Goal: Communication & Community: Share content

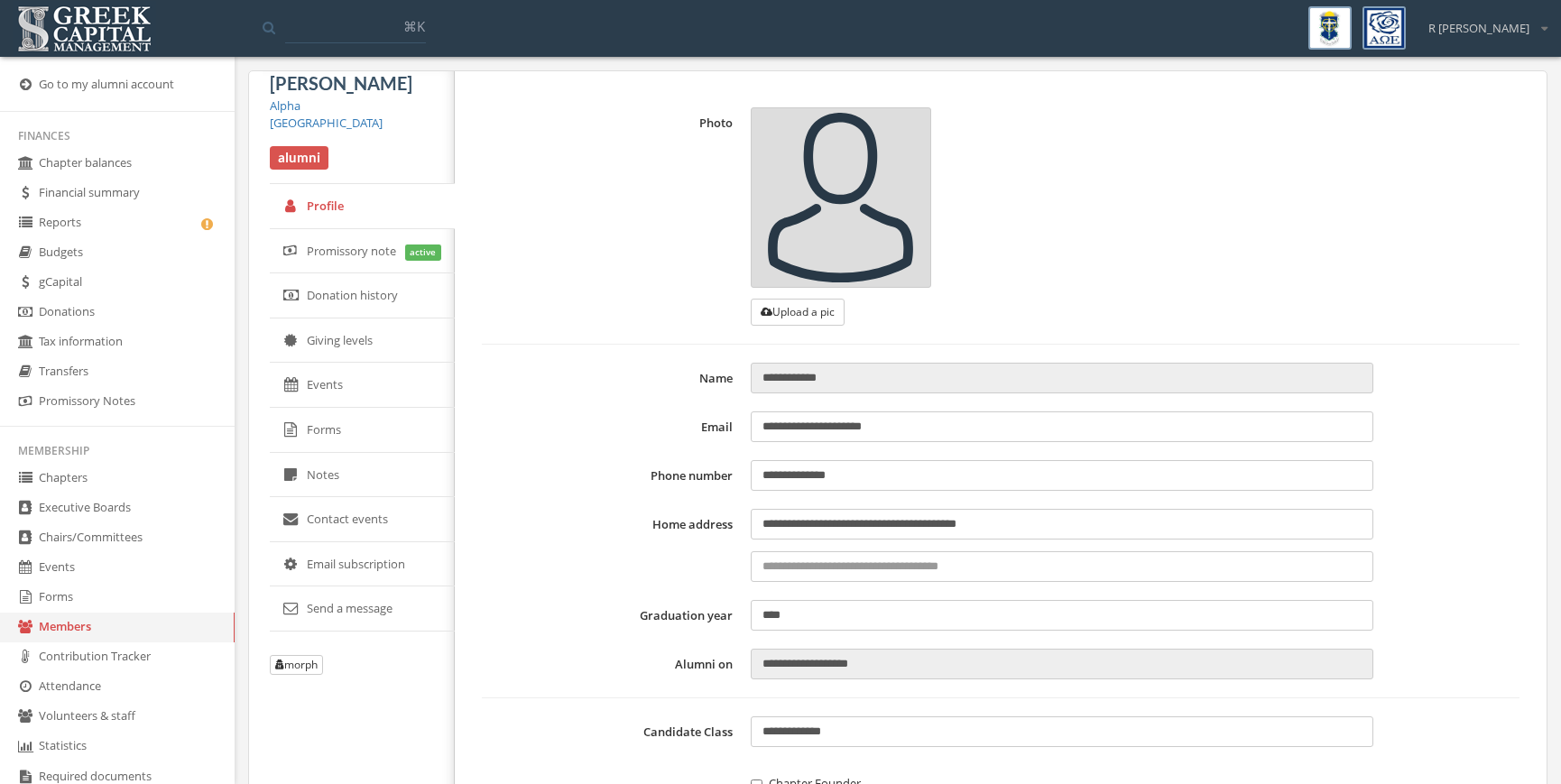
click at [135, 286] on link "gCapital" at bounding box center [117, 283] width 235 height 29
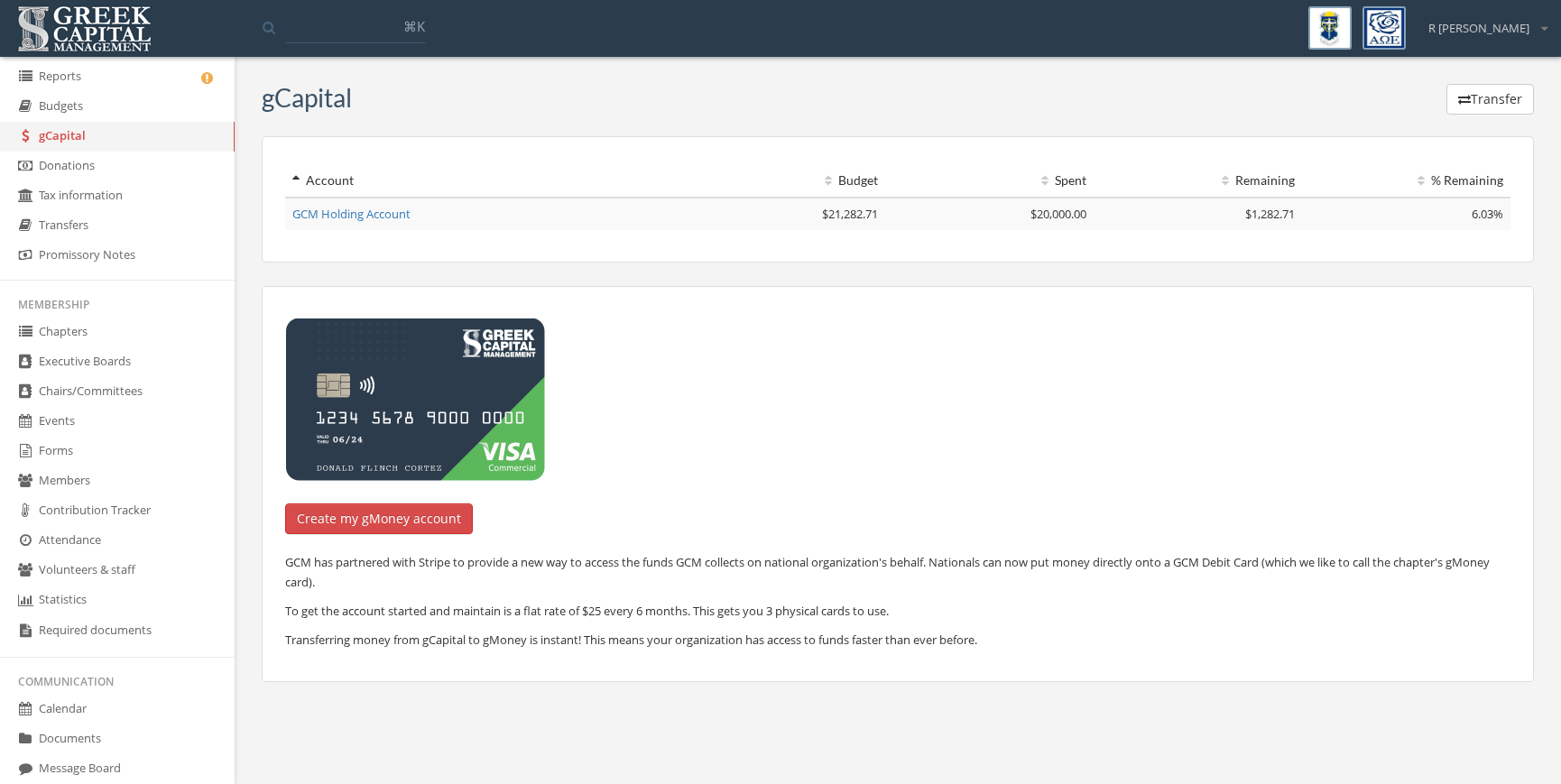
scroll to position [150, 0]
click at [111, 337] on link "Chapters" at bounding box center [117, 329] width 235 height 29
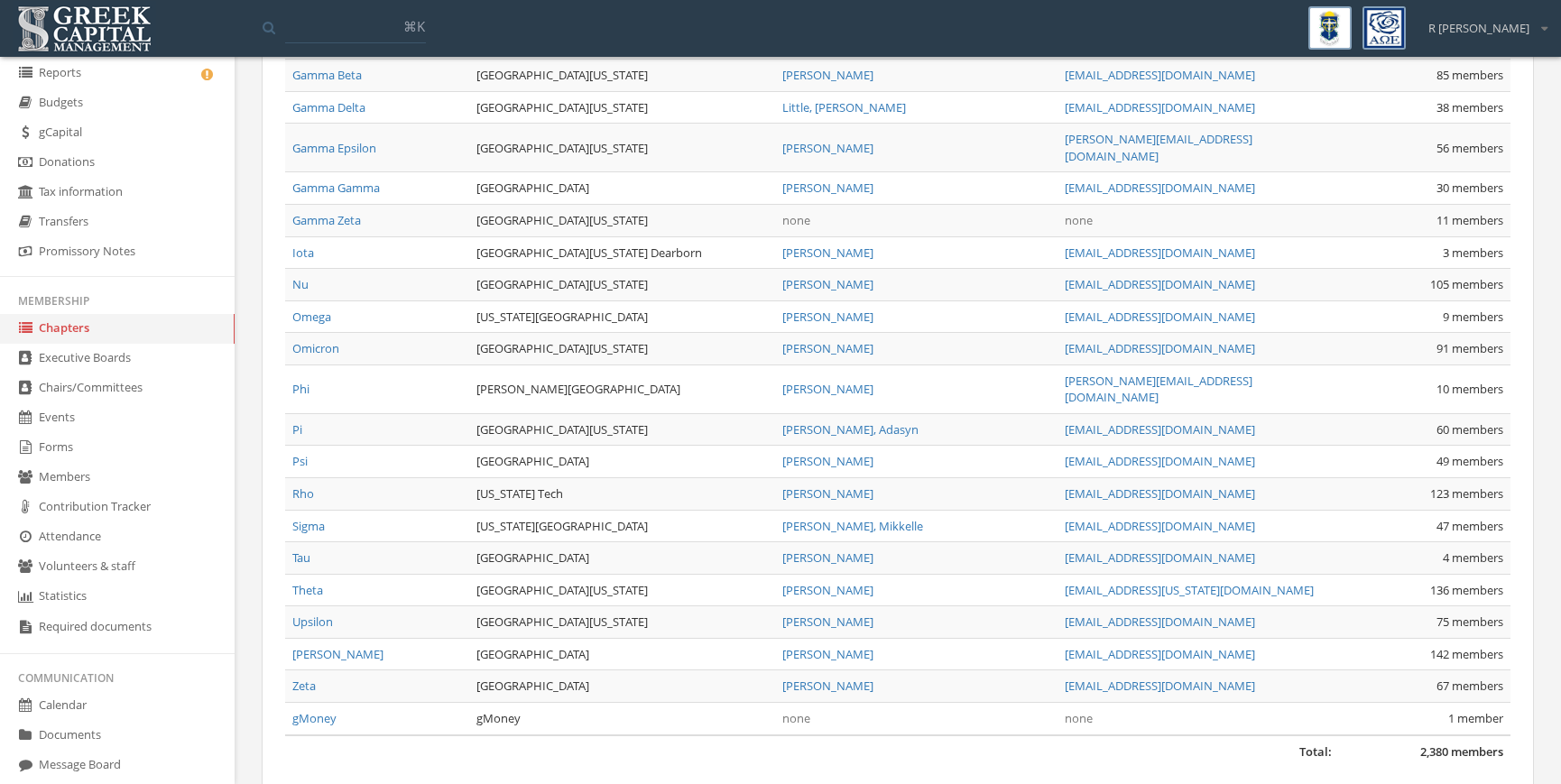
scroll to position [1083, 0]
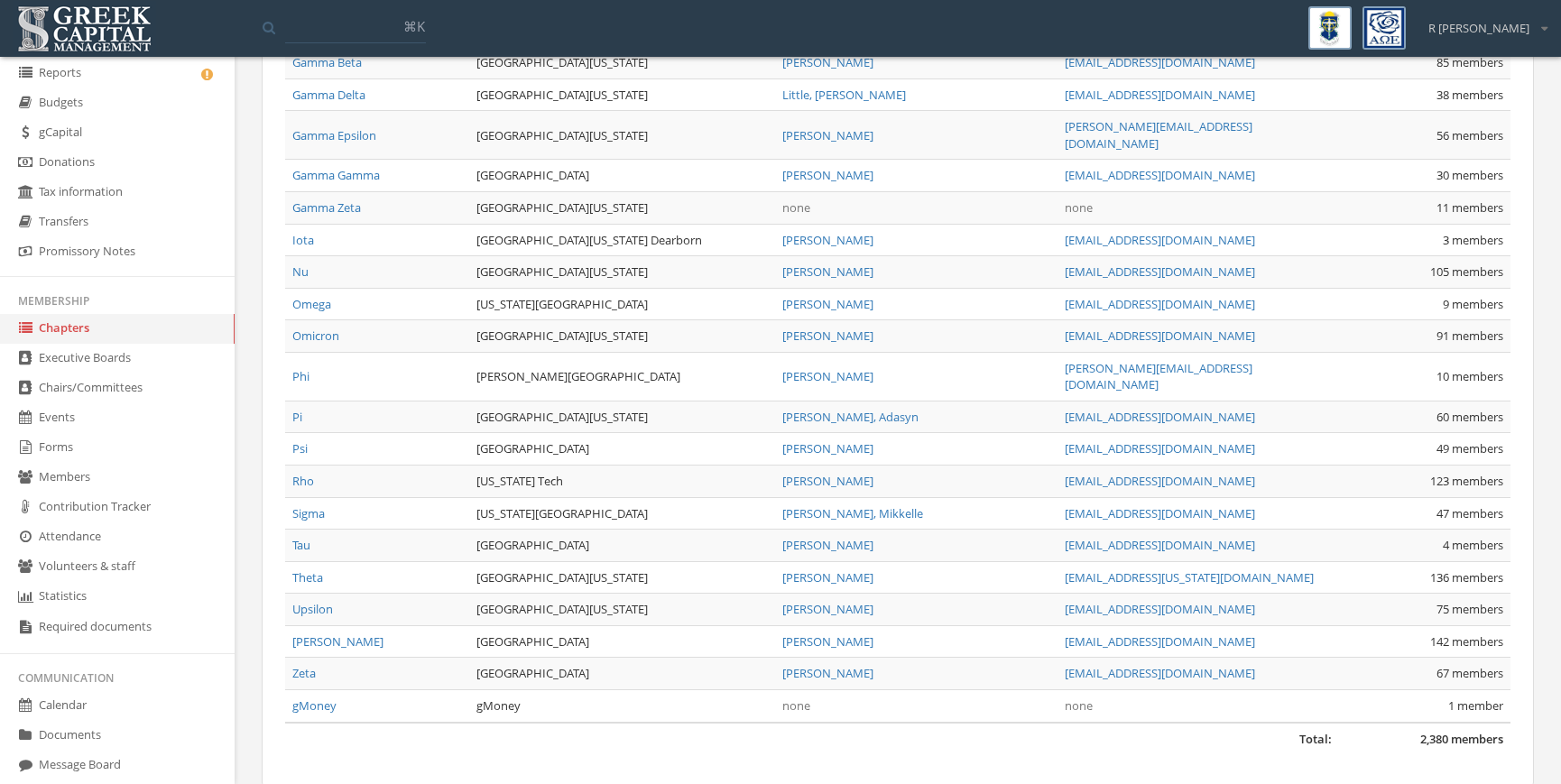
click at [323, 21] on input at bounding box center [355, 27] width 141 height 32
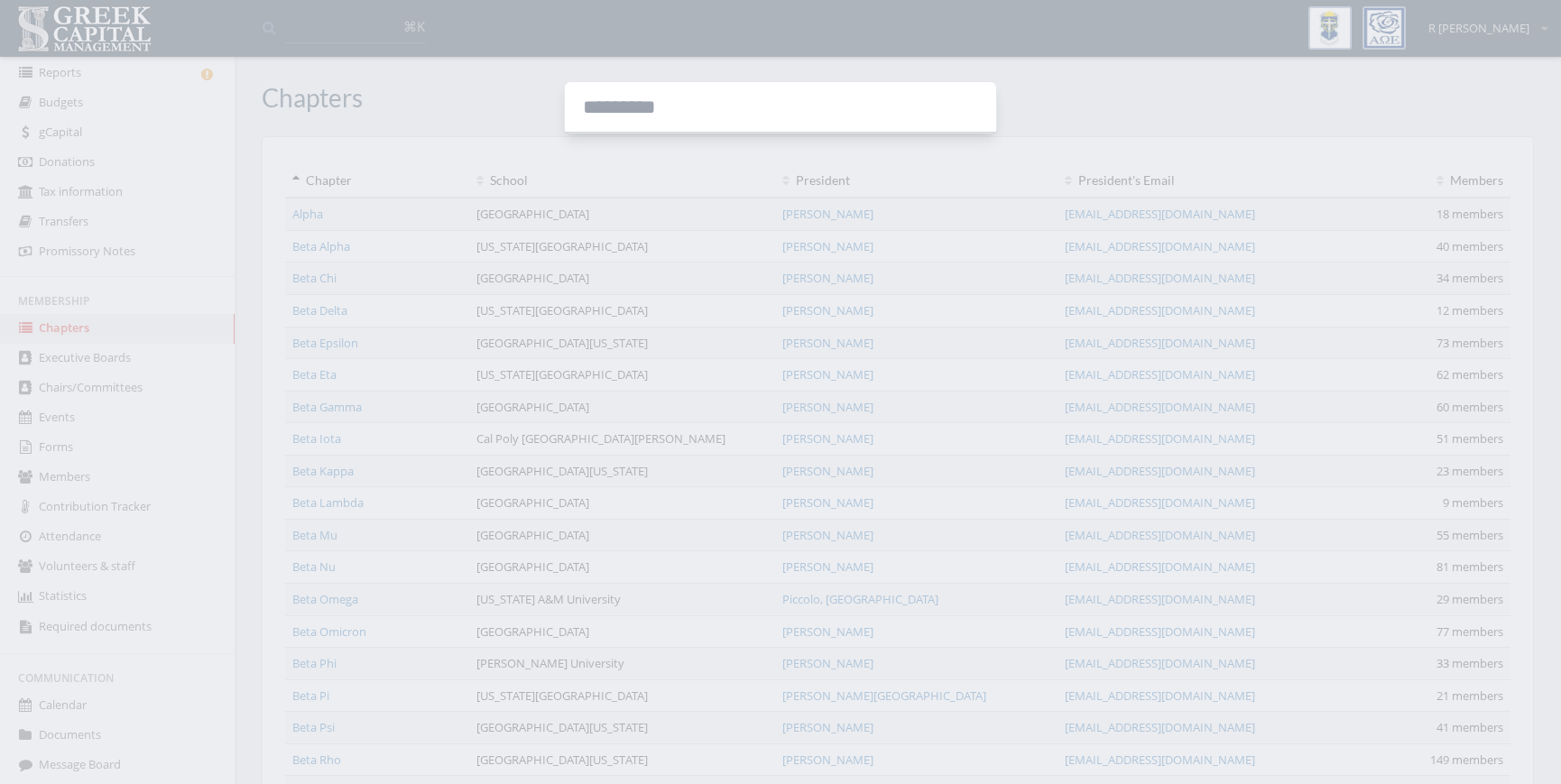
click at [651, 171] on div at bounding box center [780, 392] width 1561 height 784
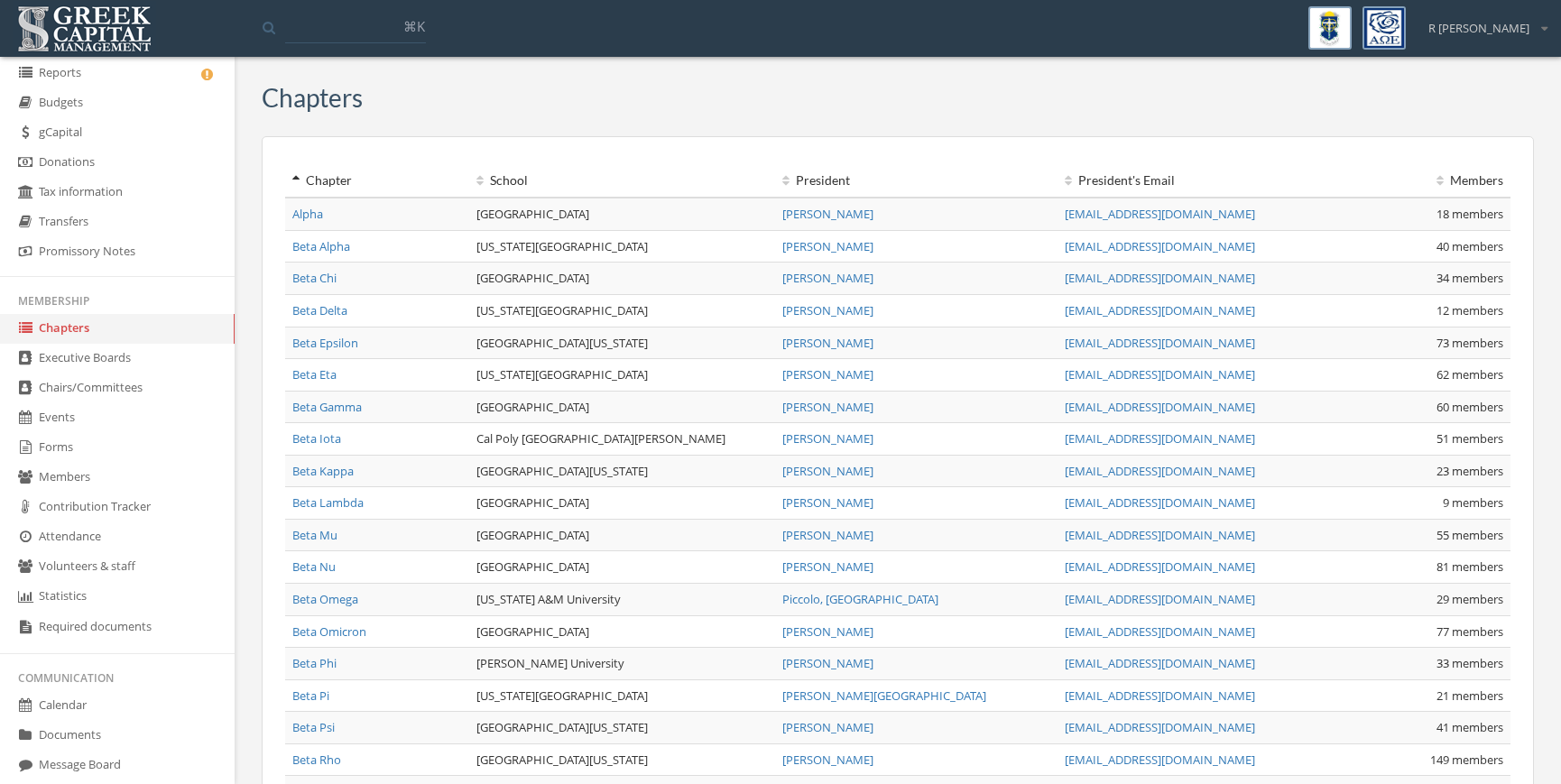
click at [166, 422] on link "Events" at bounding box center [117, 418] width 235 height 29
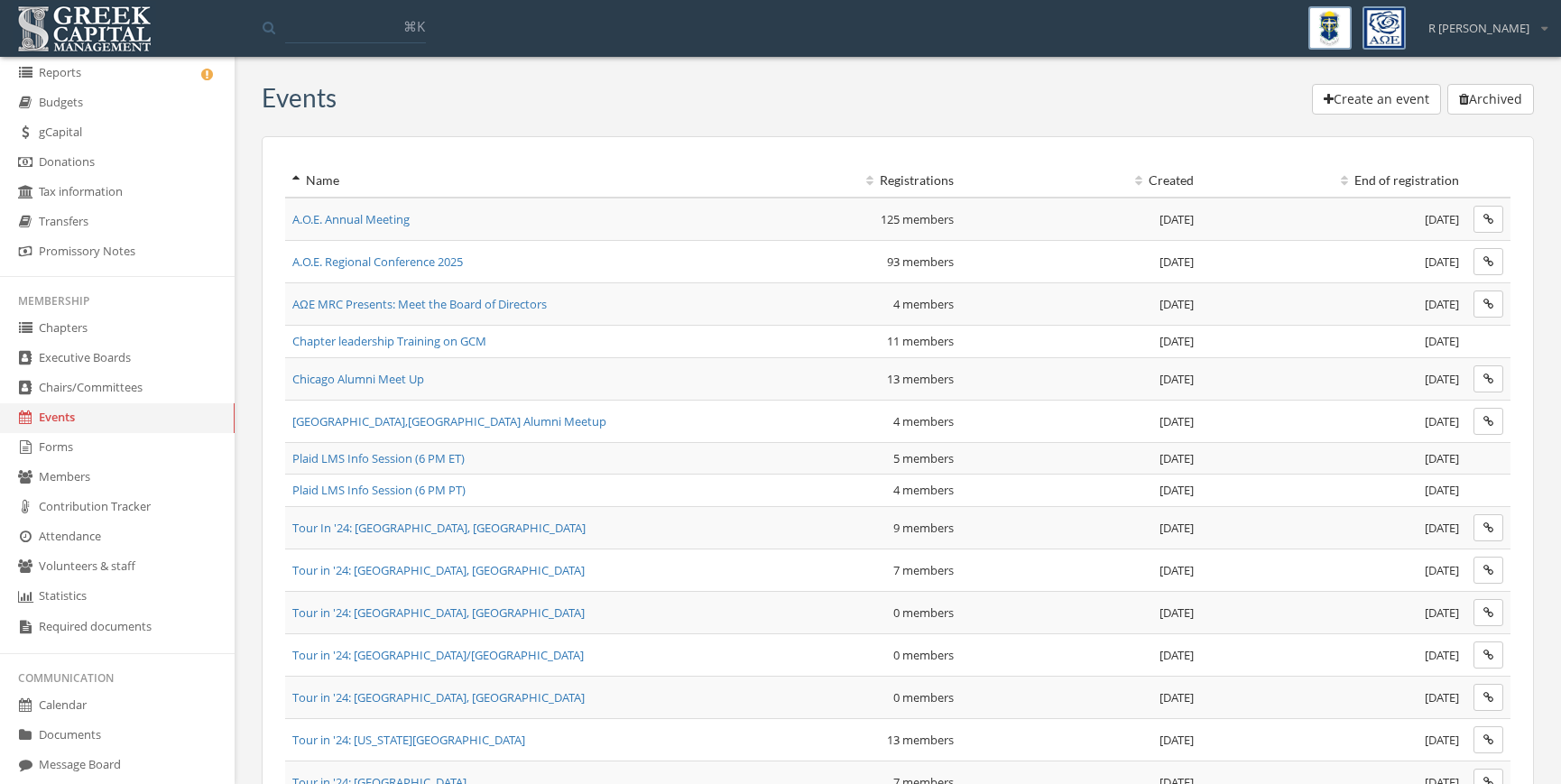
click at [138, 444] on link "Forms" at bounding box center [117, 448] width 235 height 29
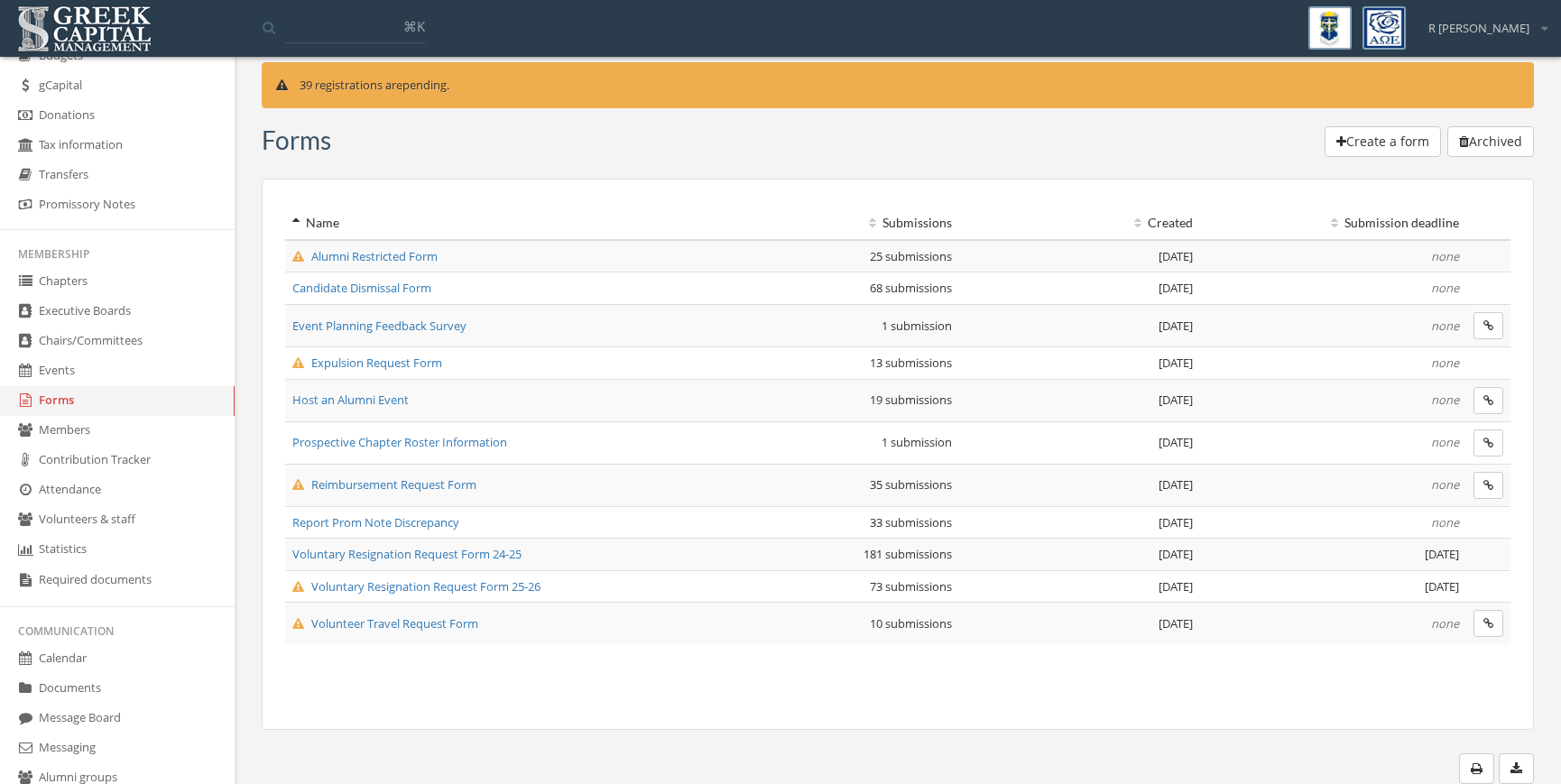
scroll to position [207, 0]
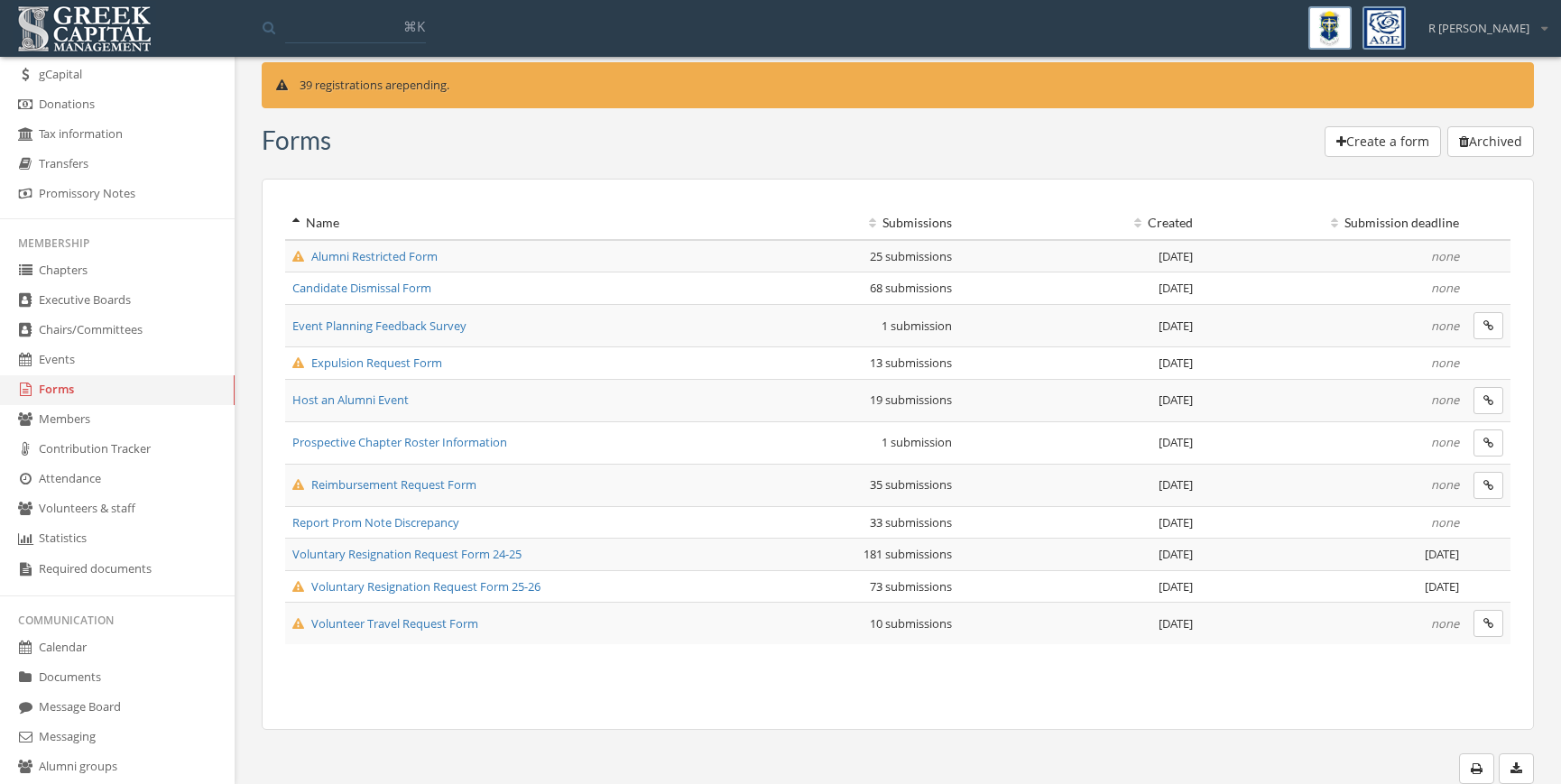
click at [148, 410] on link "Members" at bounding box center [117, 420] width 235 height 29
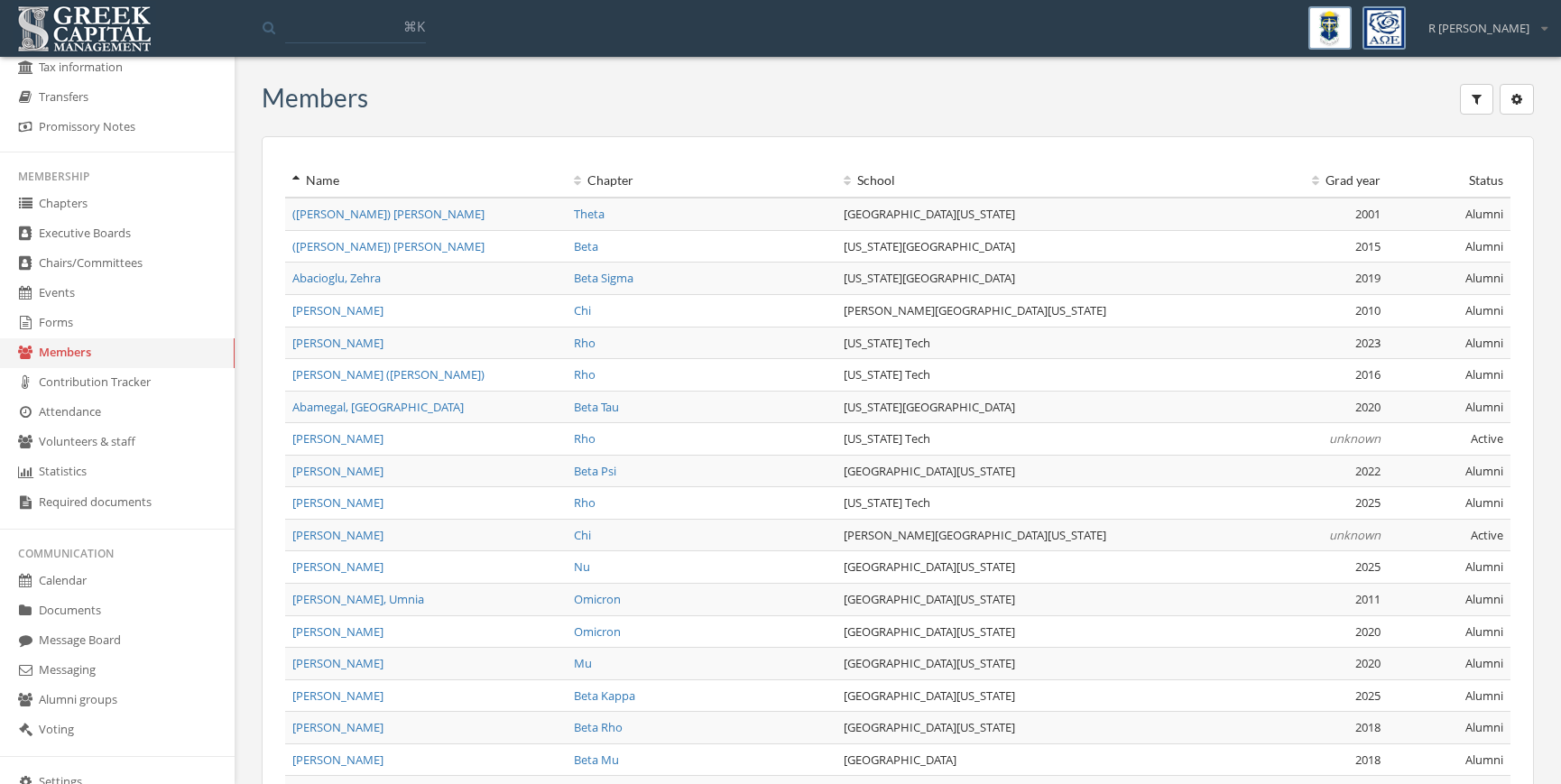
scroll to position [351, 0]
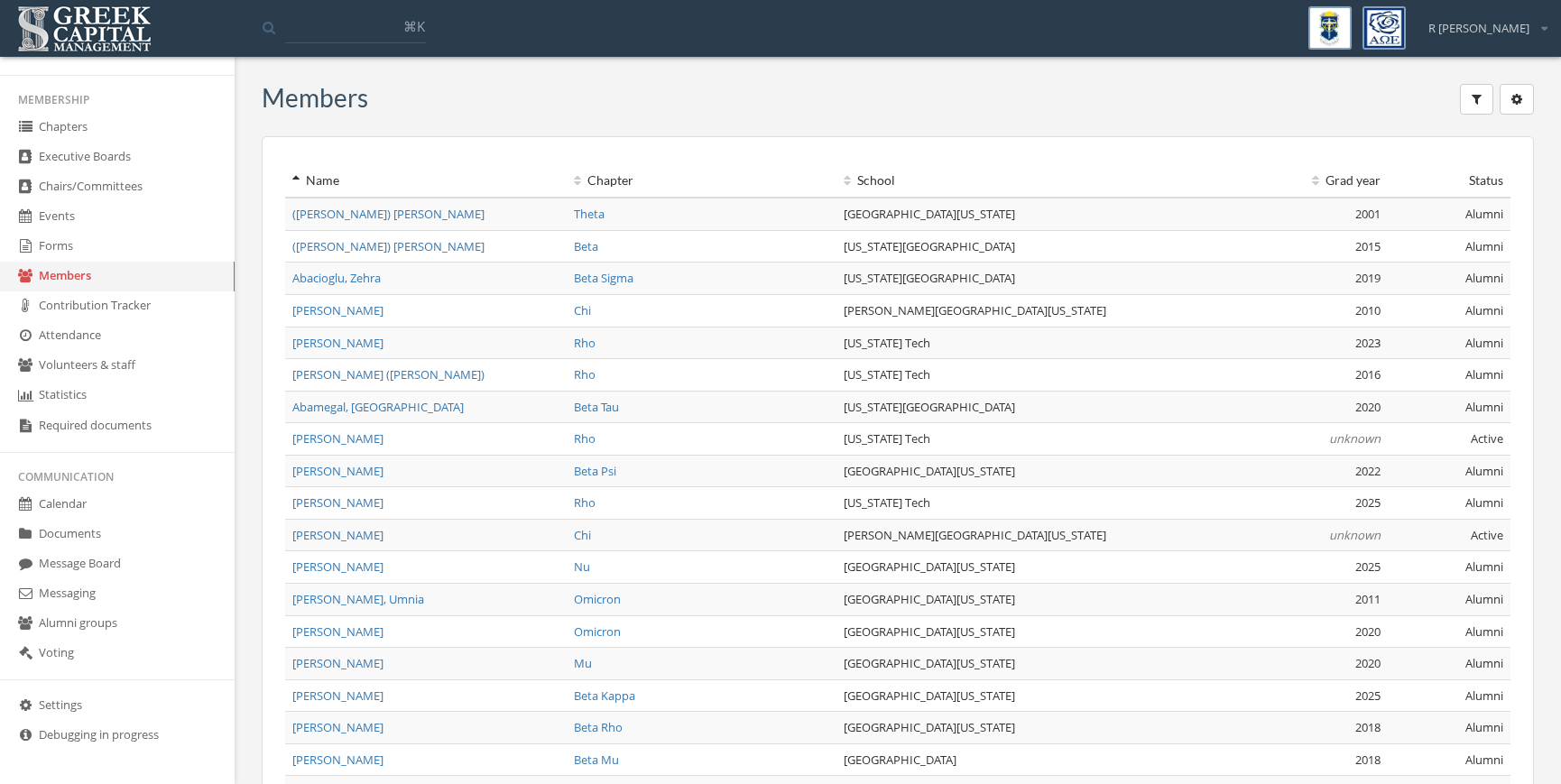
click at [143, 504] on link "Calendar" at bounding box center [117, 505] width 235 height 29
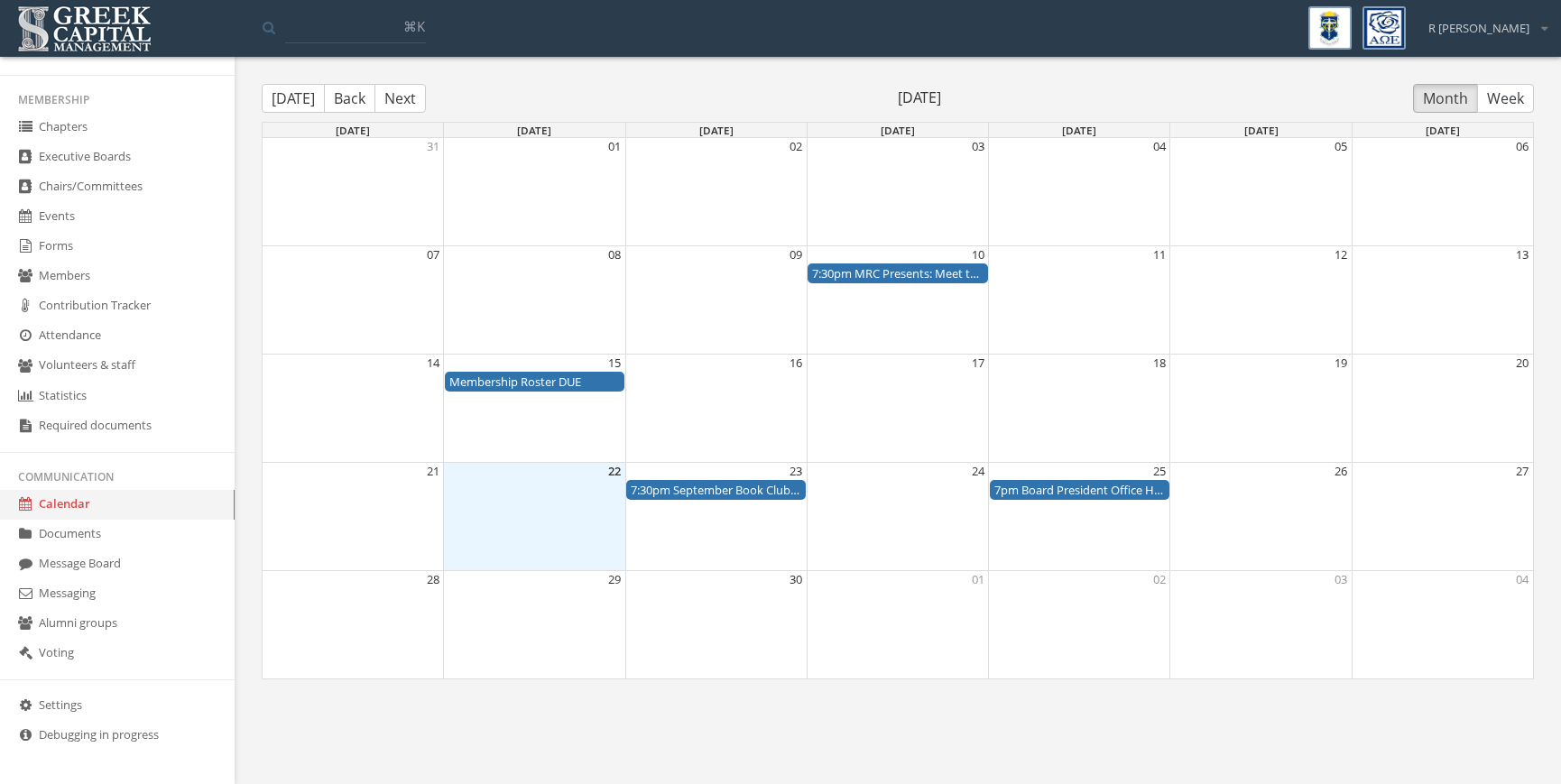
click at [408, 107] on button "Next" at bounding box center [400, 98] width 52 height 29
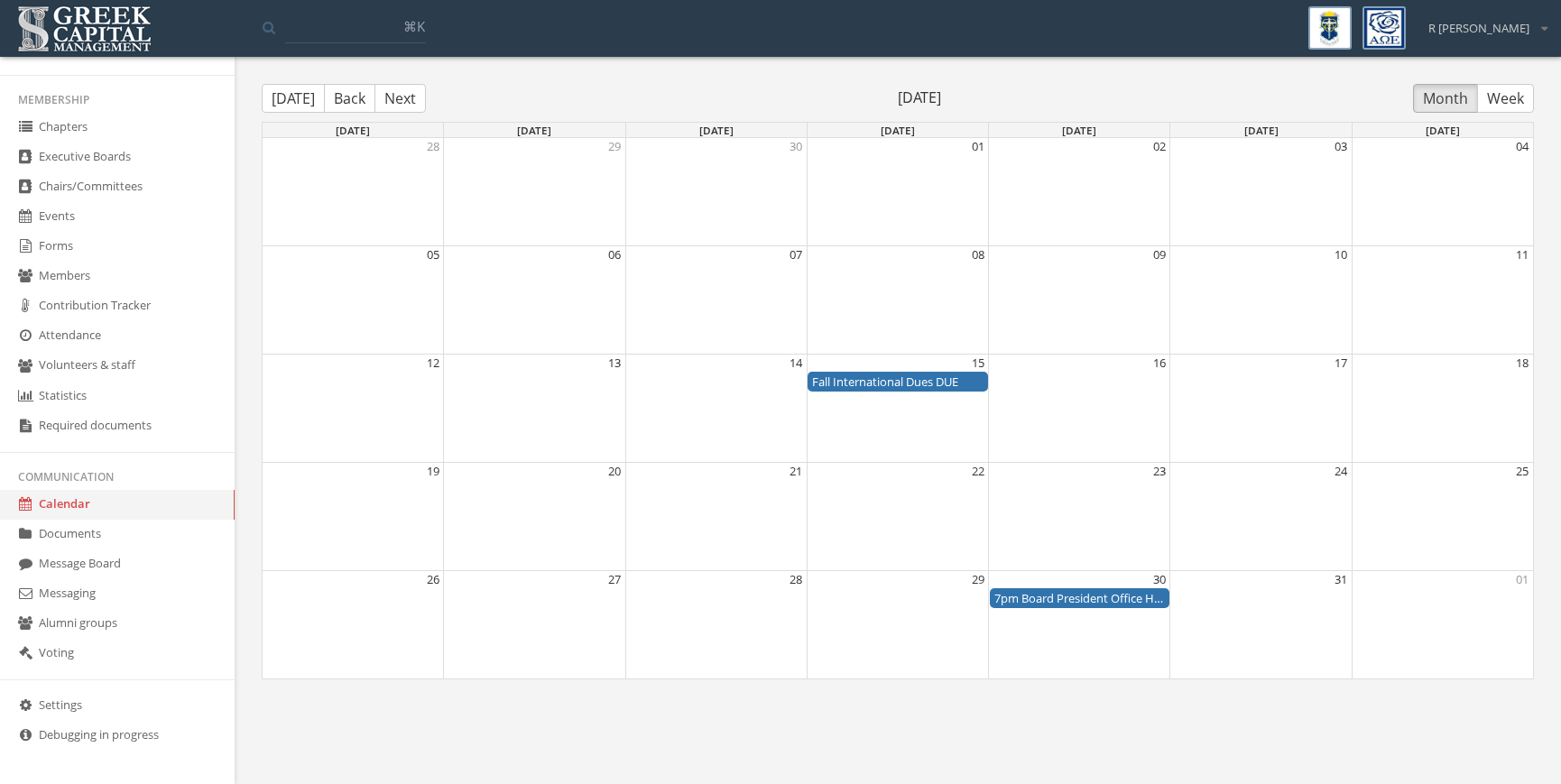
click at [397, 104] on button "Next" at bounding box center [400, 98] width 52 height 29
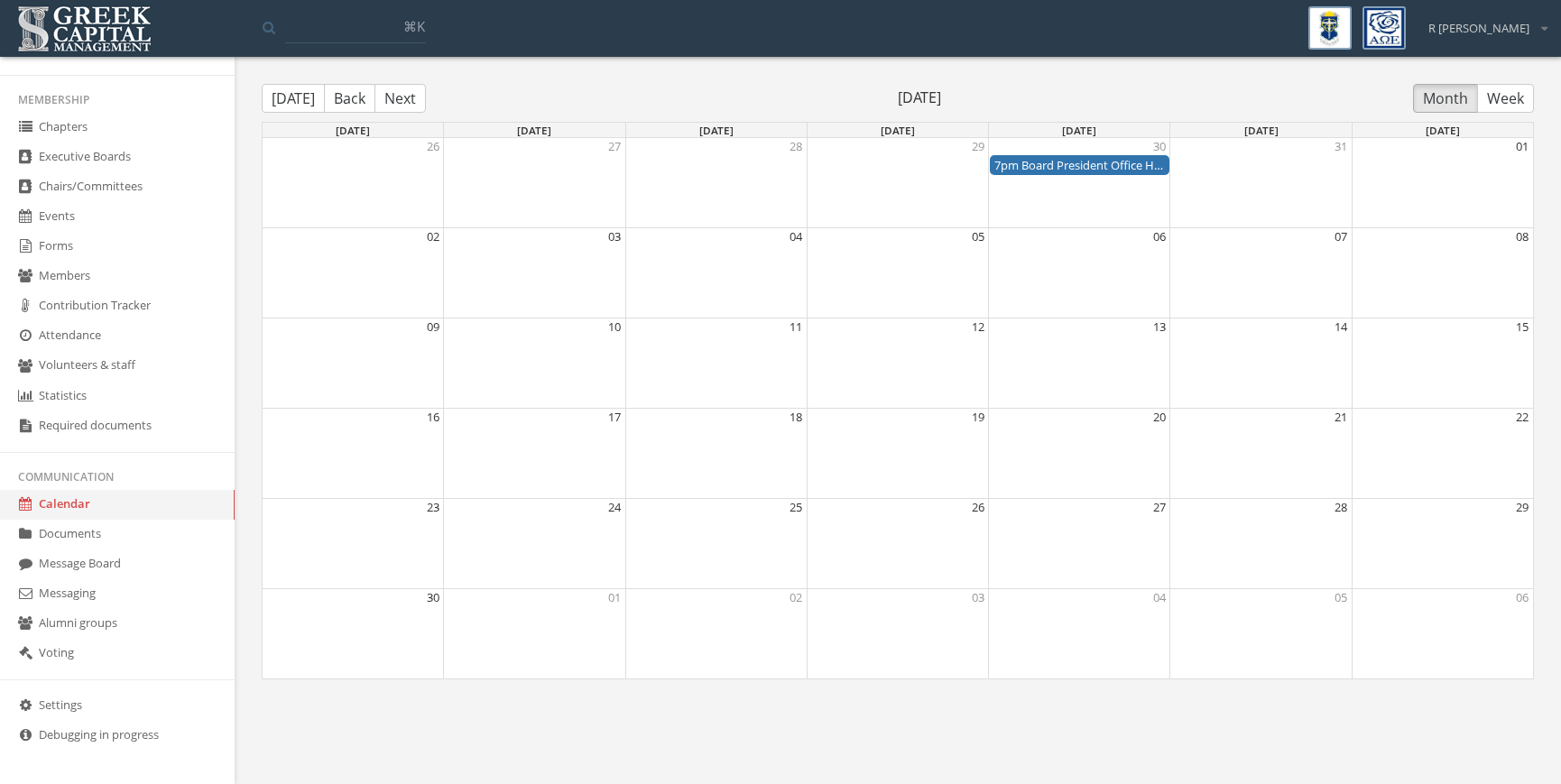
click at [397, 104] on button "Next" at bounding box center [400, 98] width 52 height 29
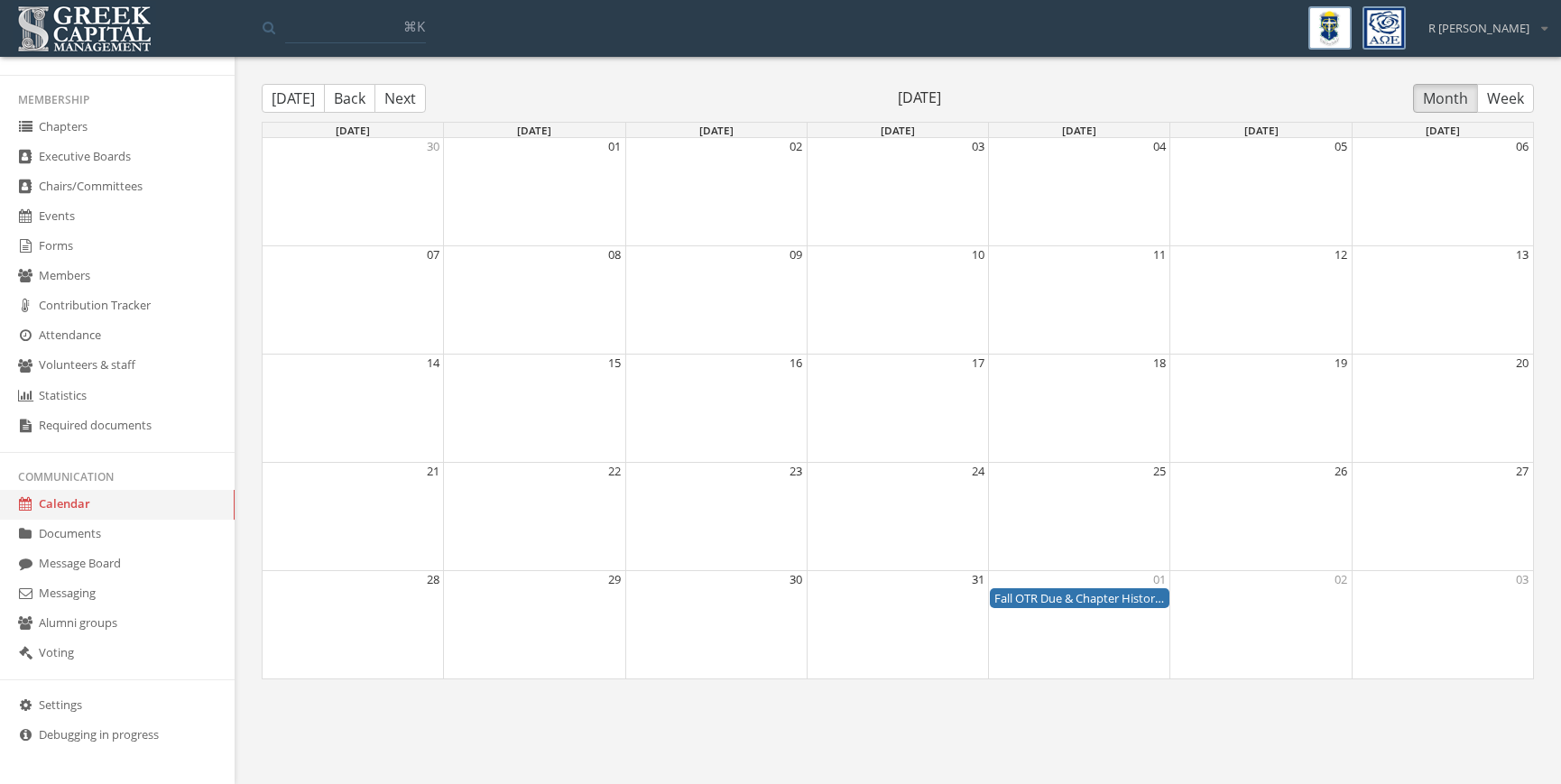
click at [397, 104] on button "Next" at bounding box center [400, 98] width 52 height 29
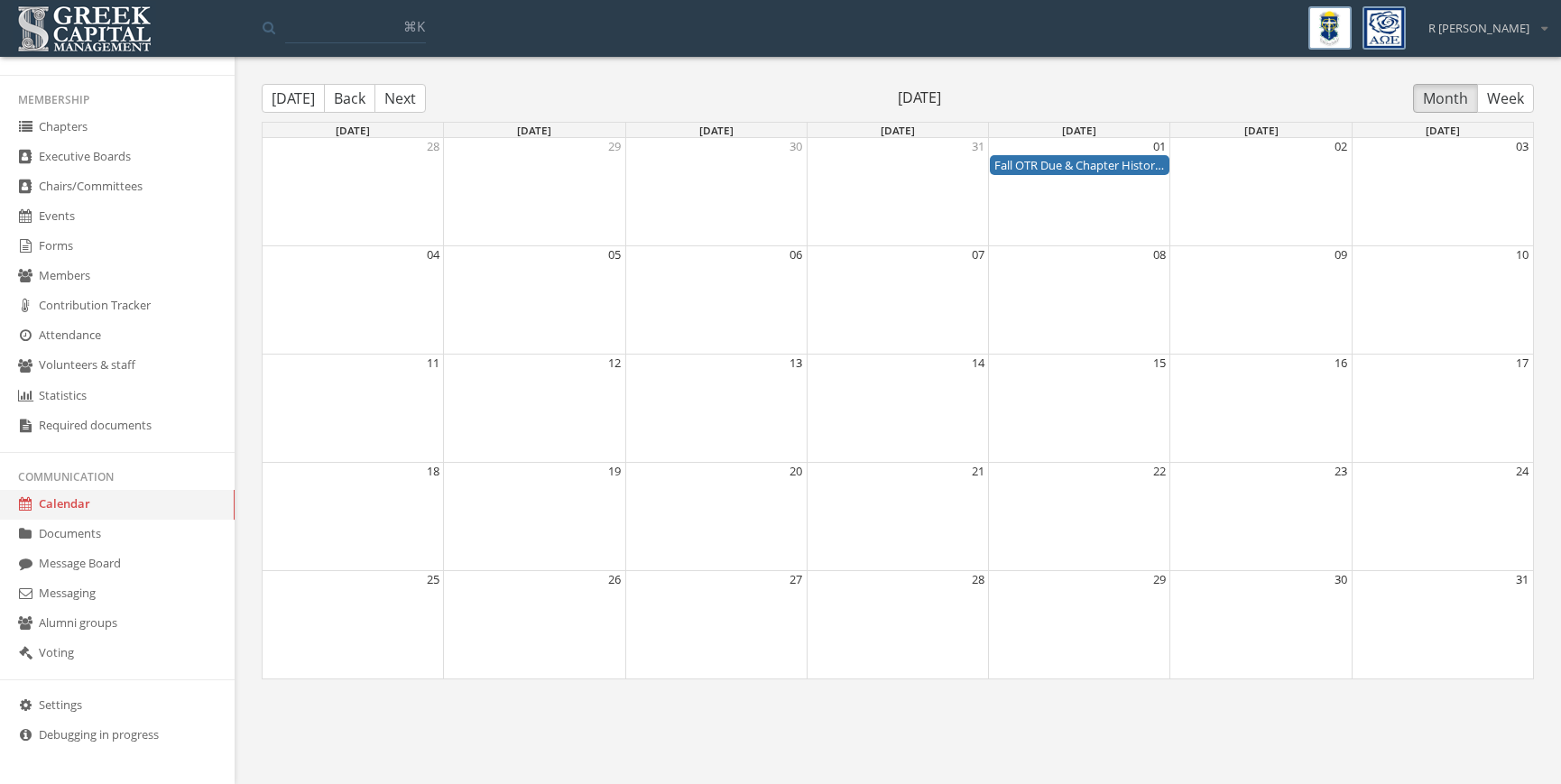
click at [295, 92] on button "[DATE]" at bounding box center [293, 98] width 64 height 29
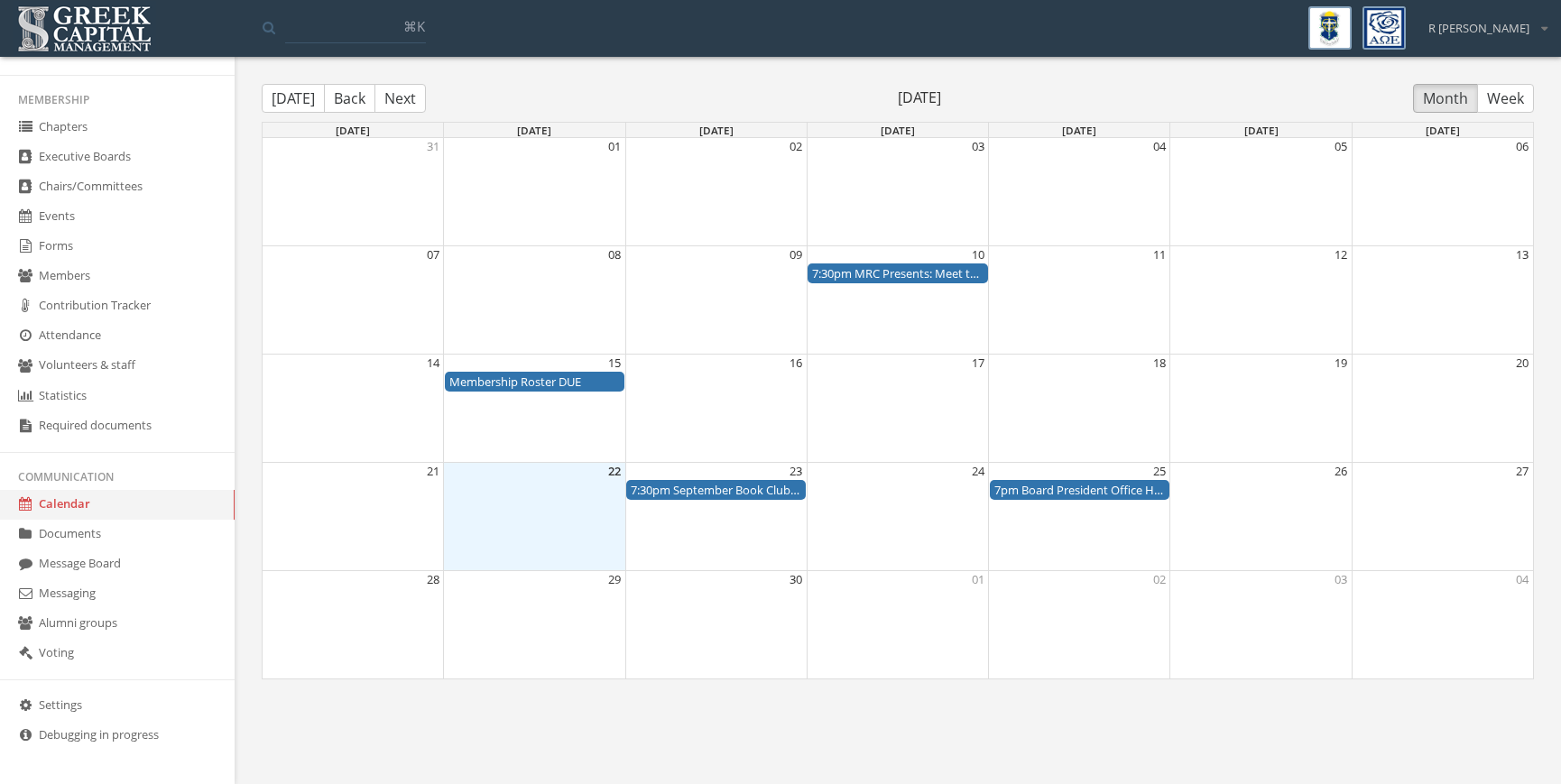
click at [147, 556] on link "Message Board" at bounding box center [117, 564] width 235 height 29
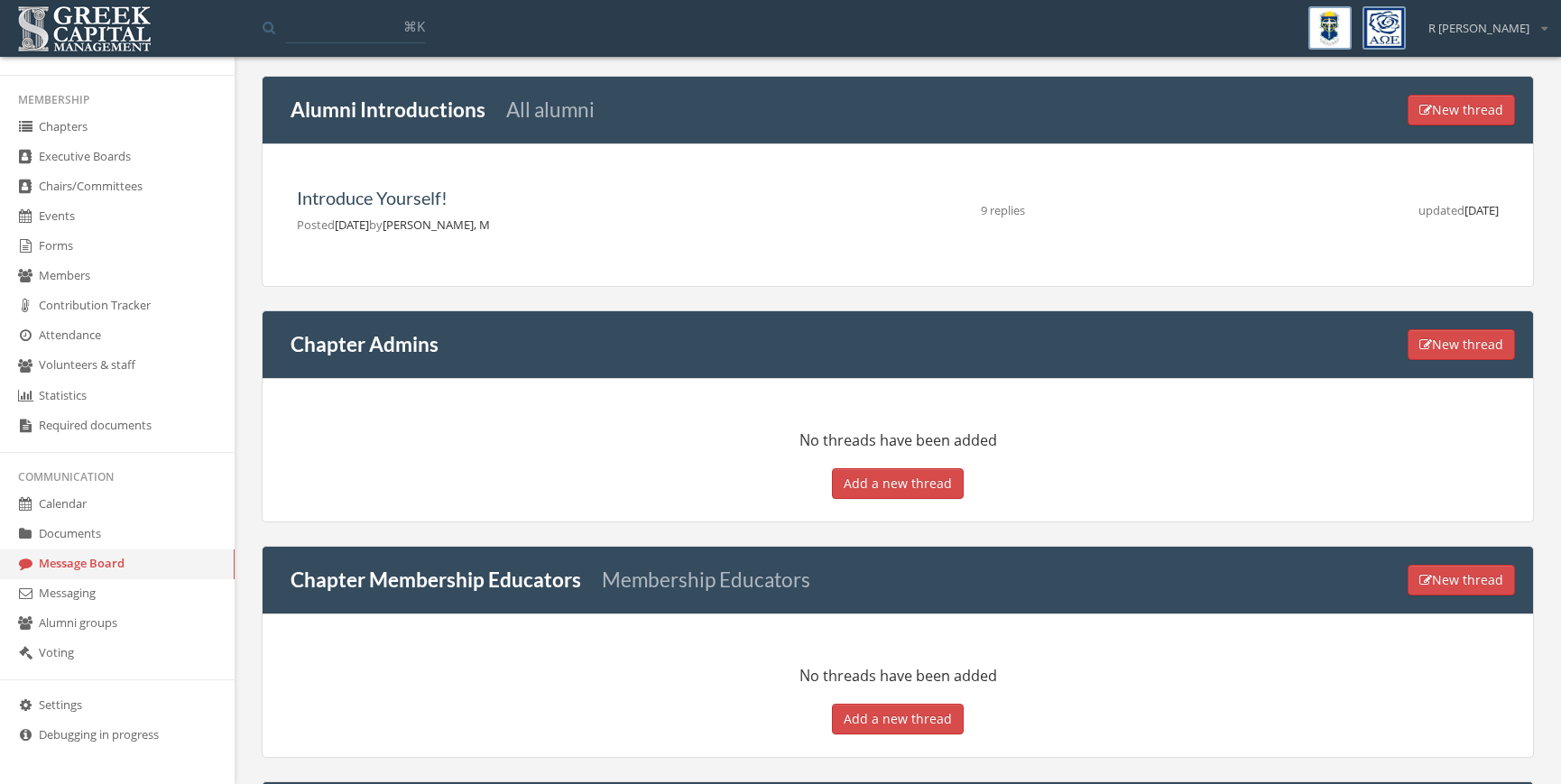
scroll to position [83, 0]
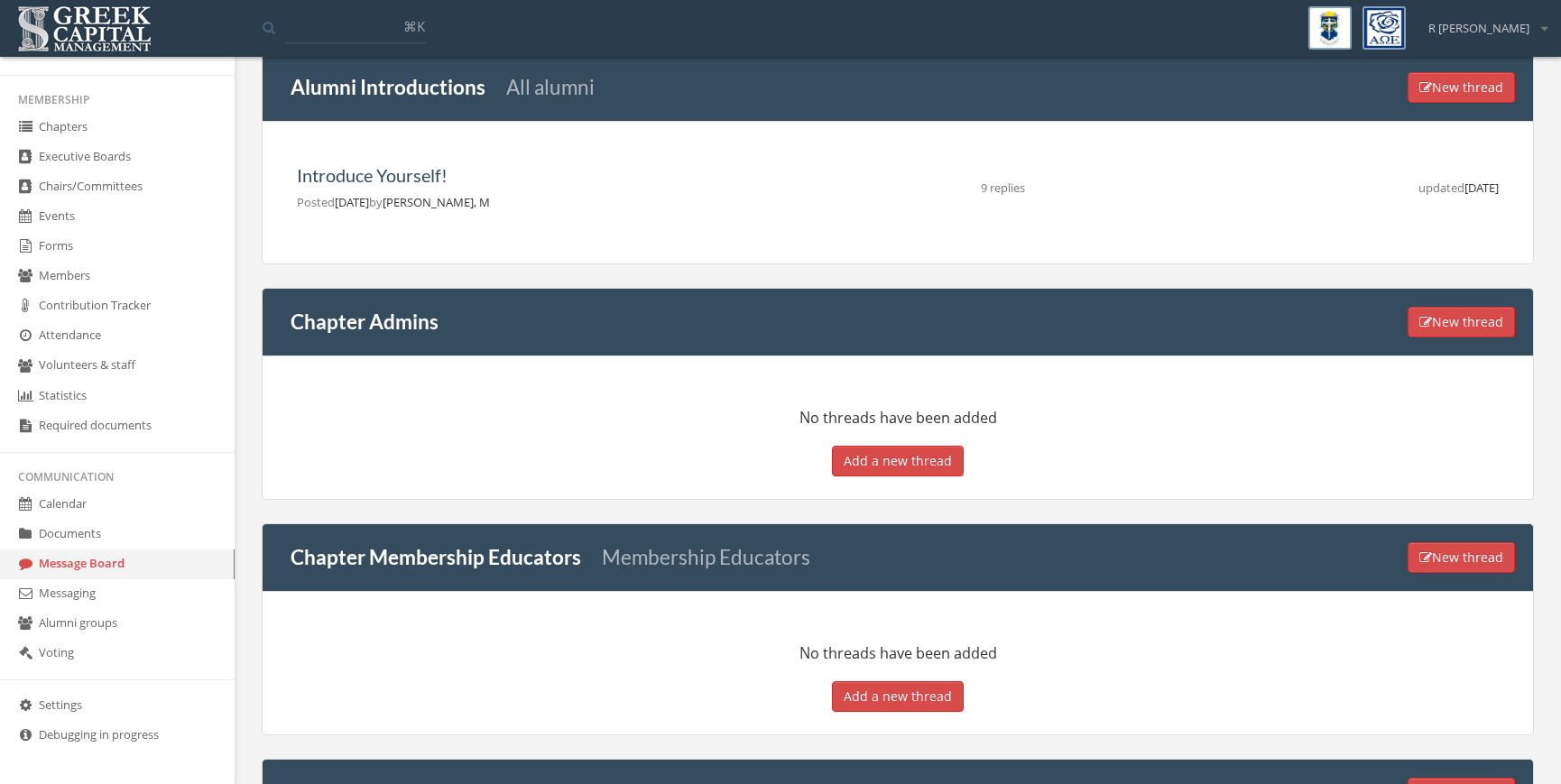
click at [125, 590] on link "Messaging" at bounding box center [117, 594] width 235 height 29
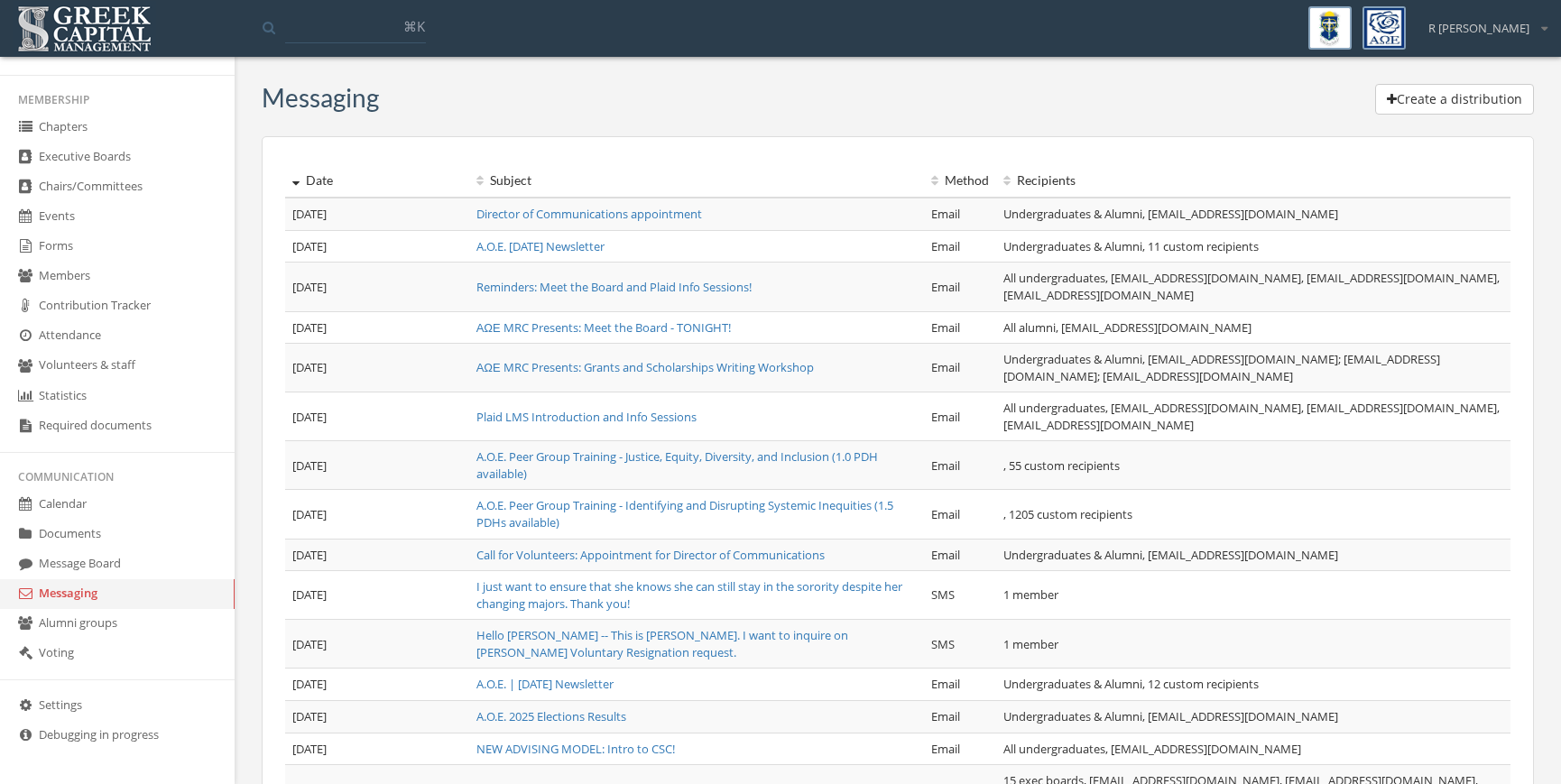
click at [1424, 100] on button "Create a distribution" at bounding box center [1454, 99] width 158 height 30
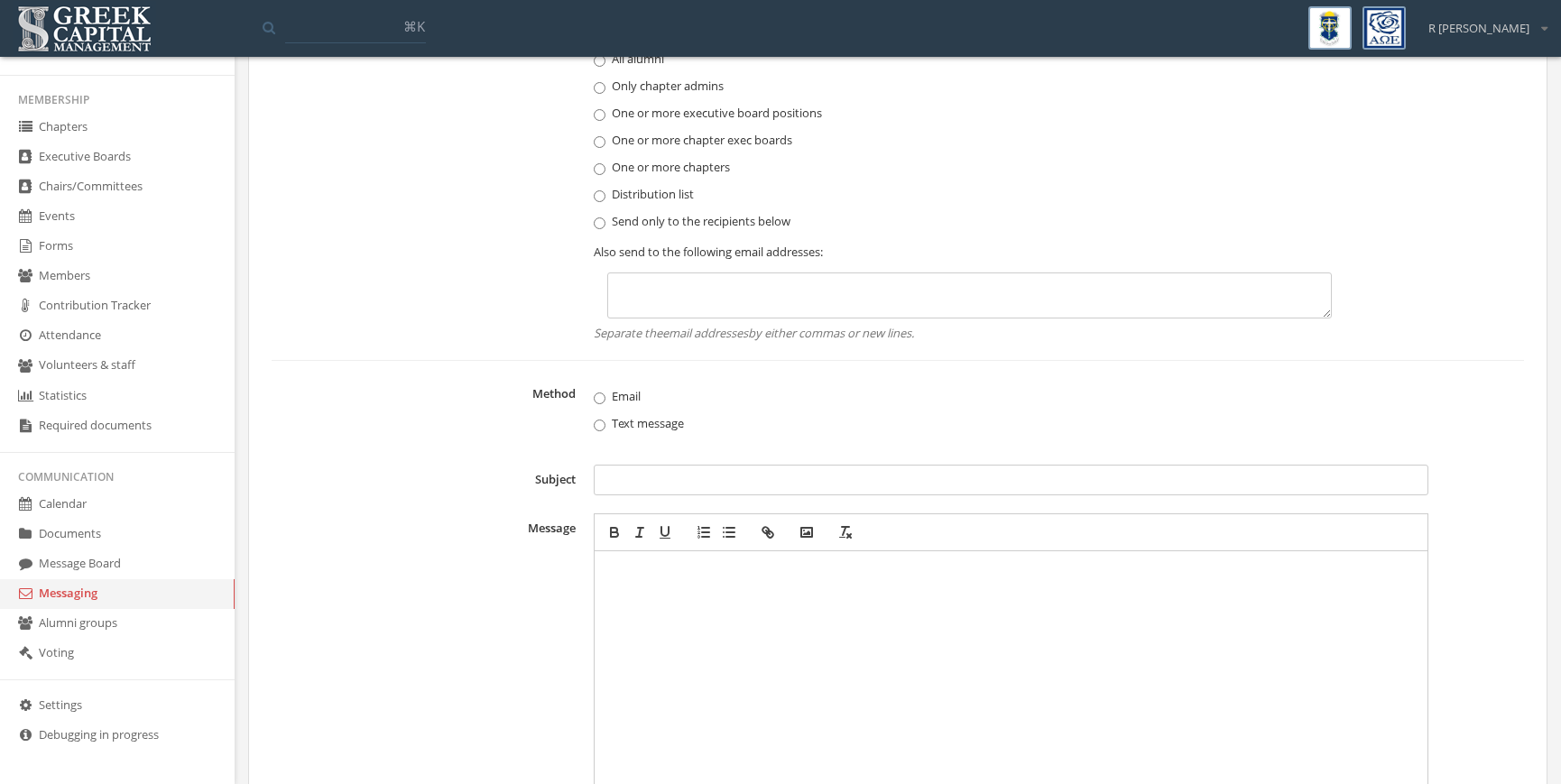
scroll to position [178, 0]
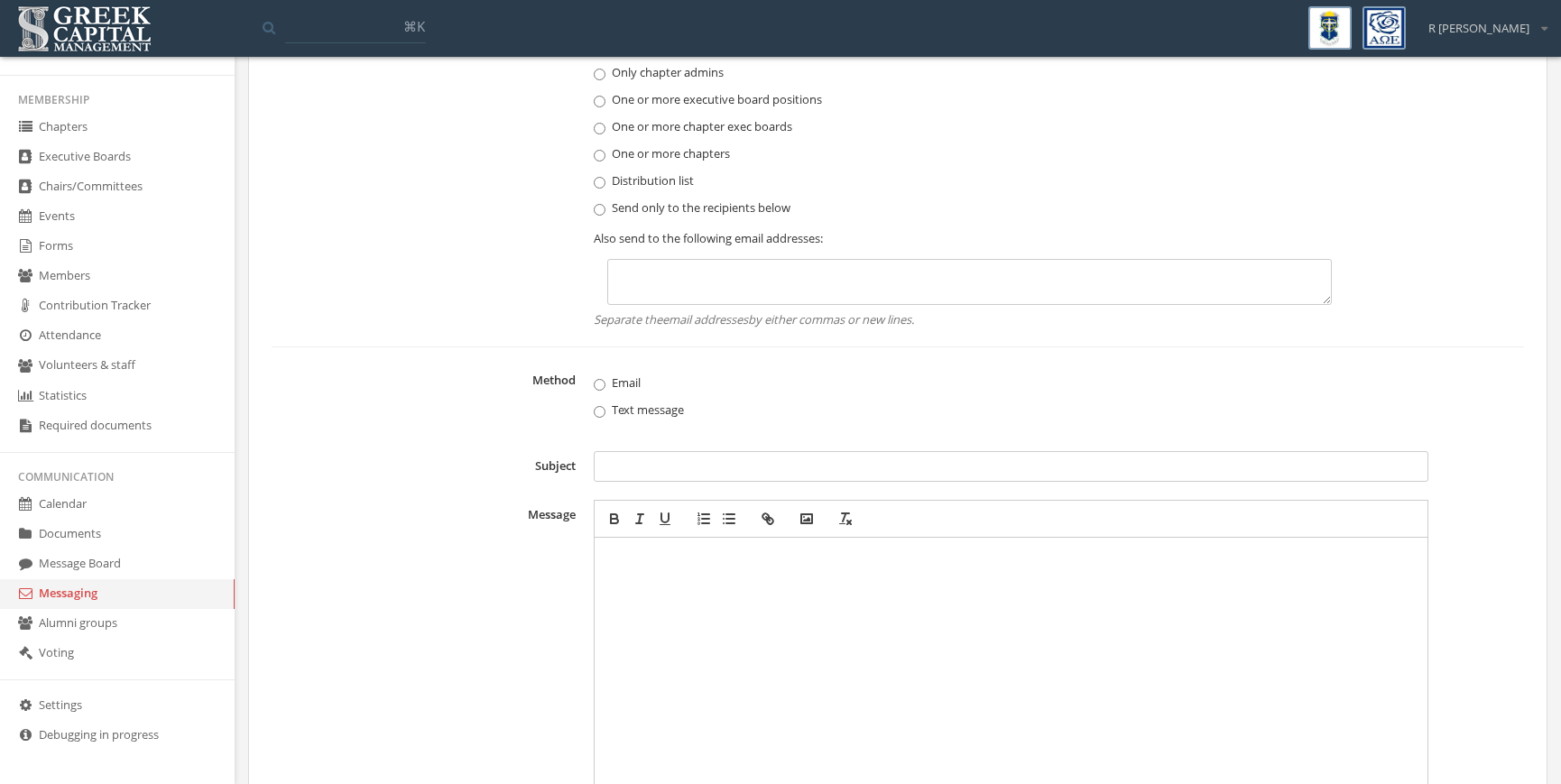
click at [688, 284] on textarea at bounding box center [969, 282] width 724 height 46
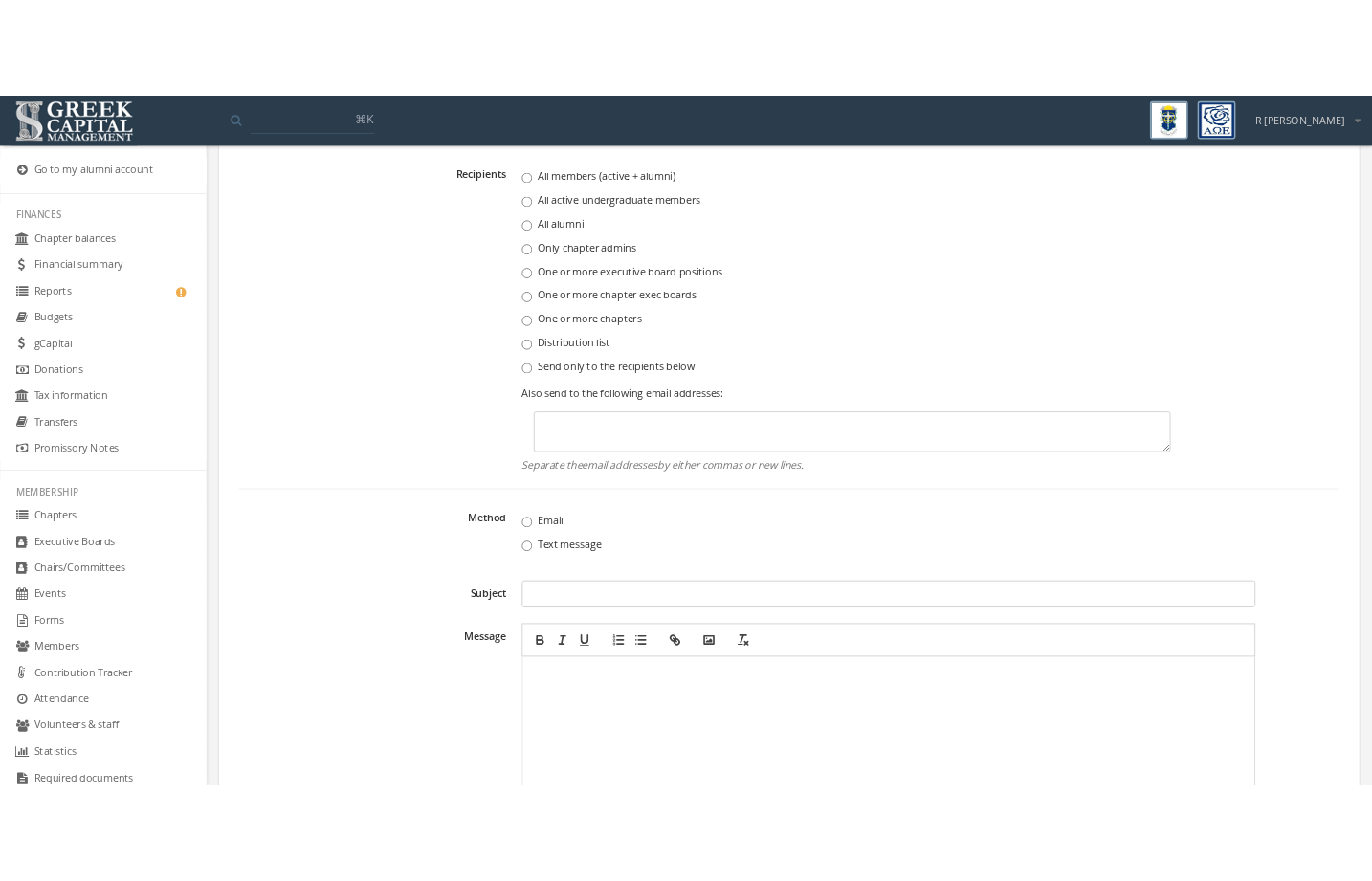
scroll to position [0, 0]
